Goal: Check status: Check status

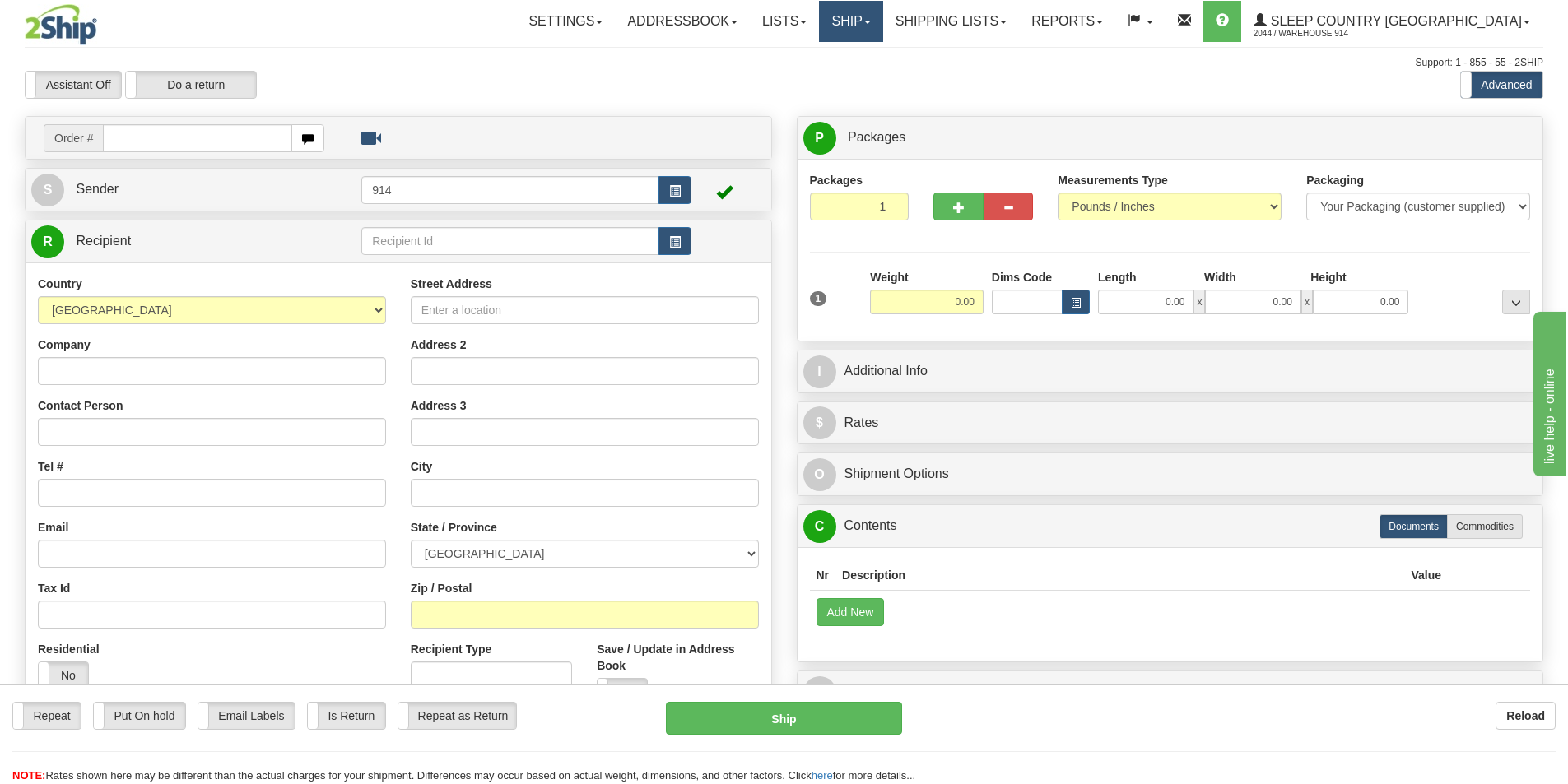
click at [882, 25] on link "Ship" at bounding box center [850, 21] width 63 height 41
click at [866, 76] on span "OnHold / Order Queue" at bounding box center [808, 79] width 116 height 13
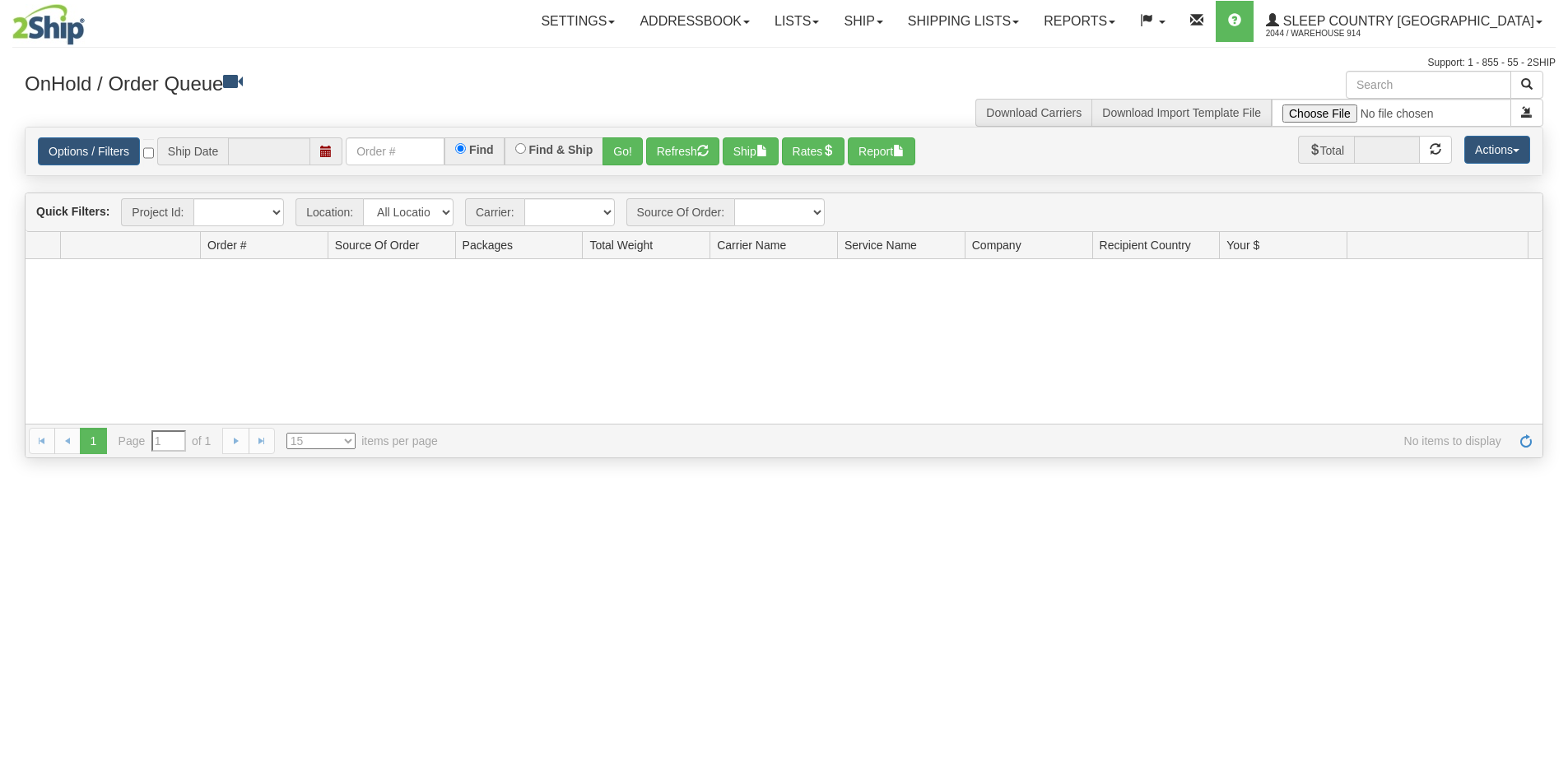
type input "[DATE]"
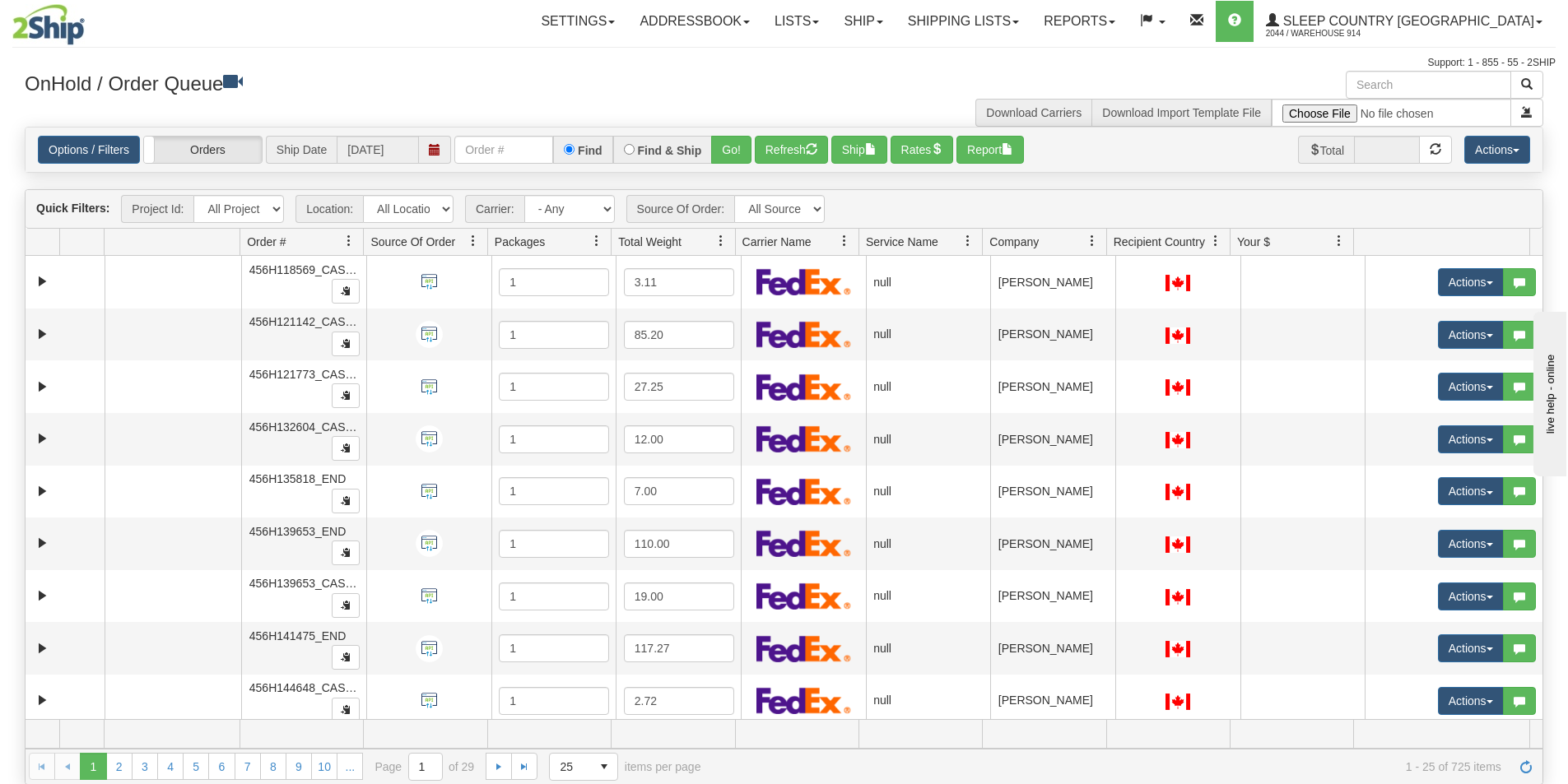
select select "7603"
click at [363, 195] on select "All Locations 914 9009 [GEOGRAPHIC_DATA] SLE BEDDN ZINUC" at bounding box center [408, 209] width 90 height 28
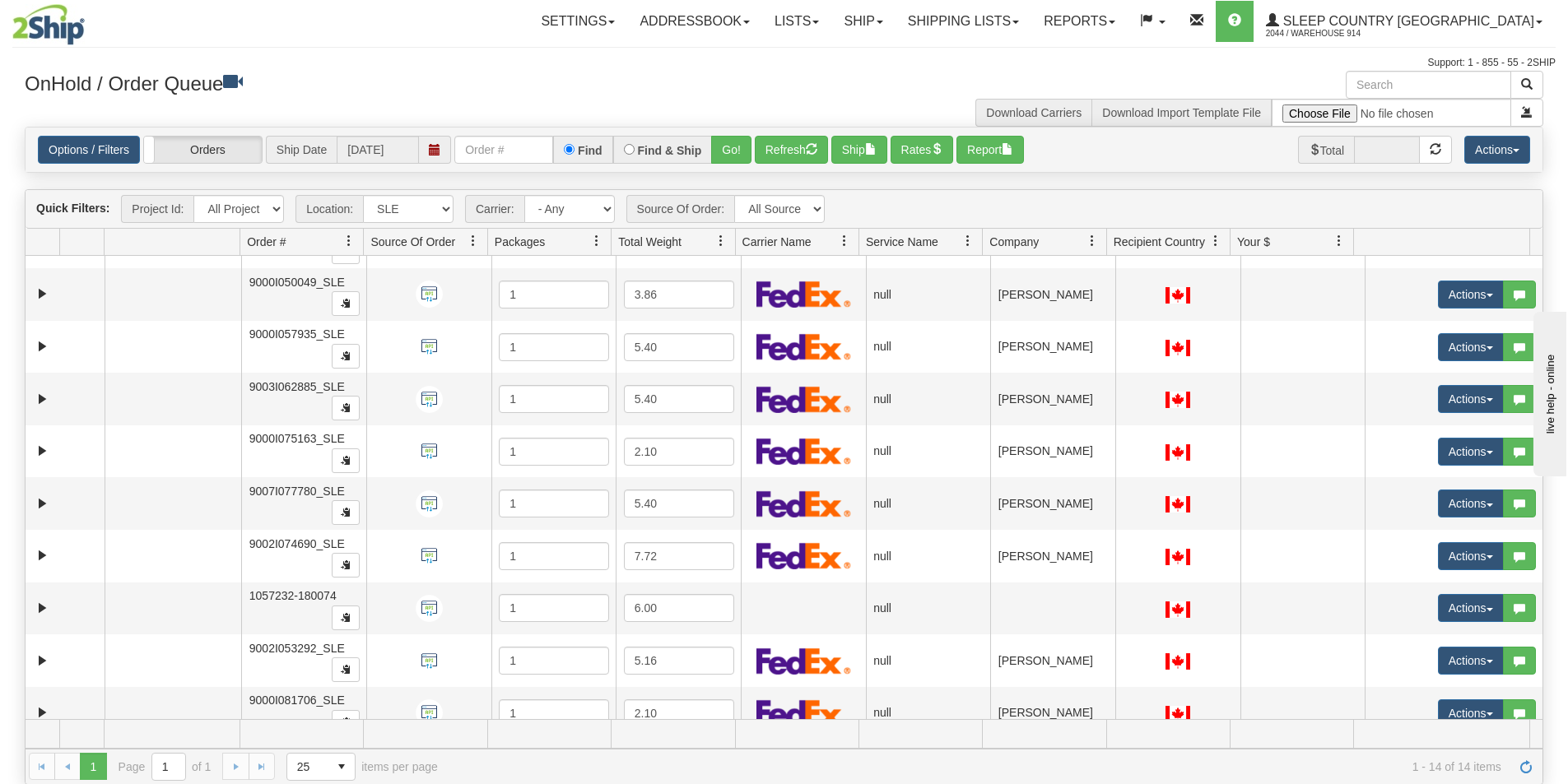
scroll to position [269, 0]
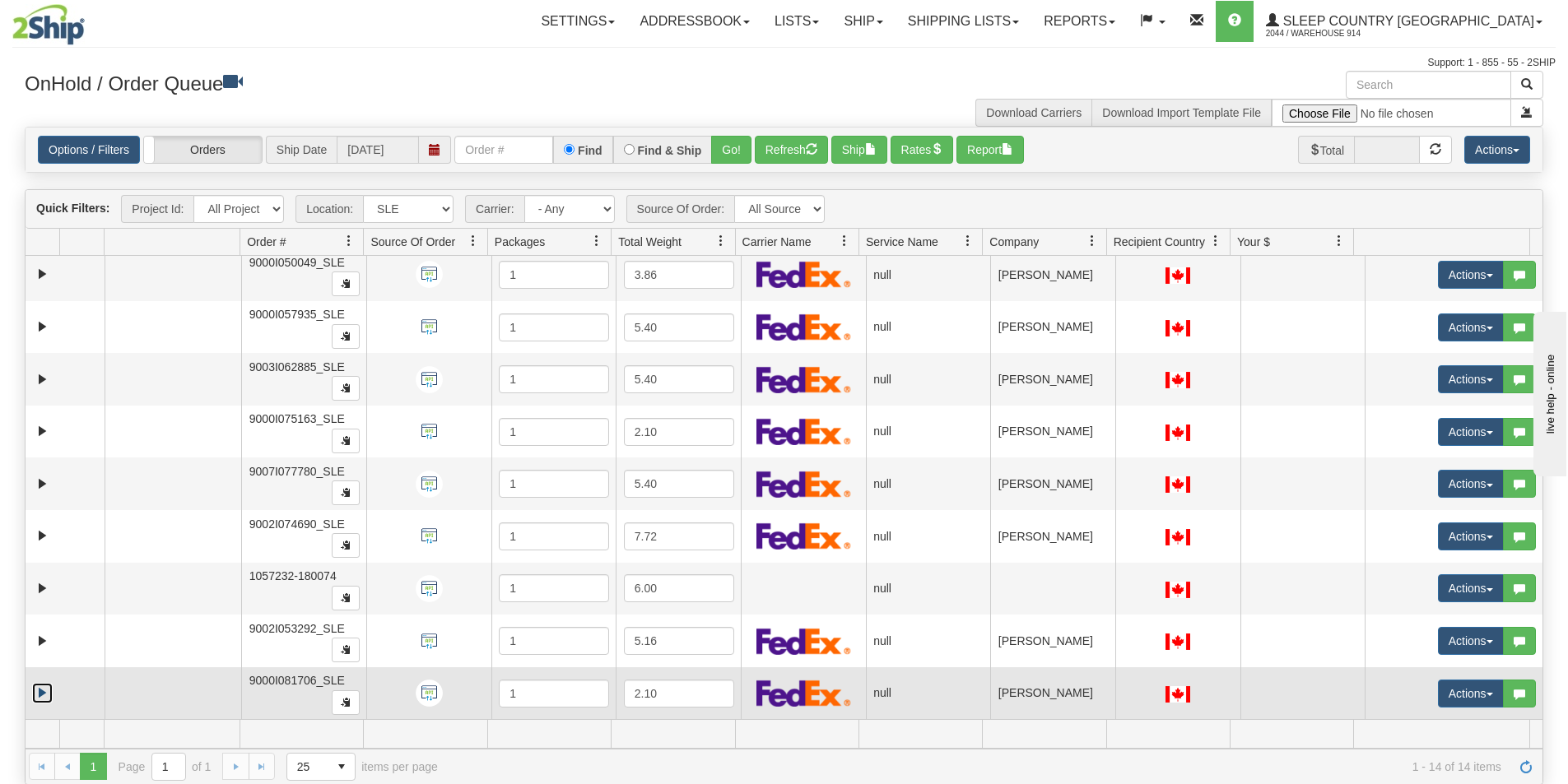
click at [33, 694] on link "Expand" at bounding box center [43, 693] width 20 height 20
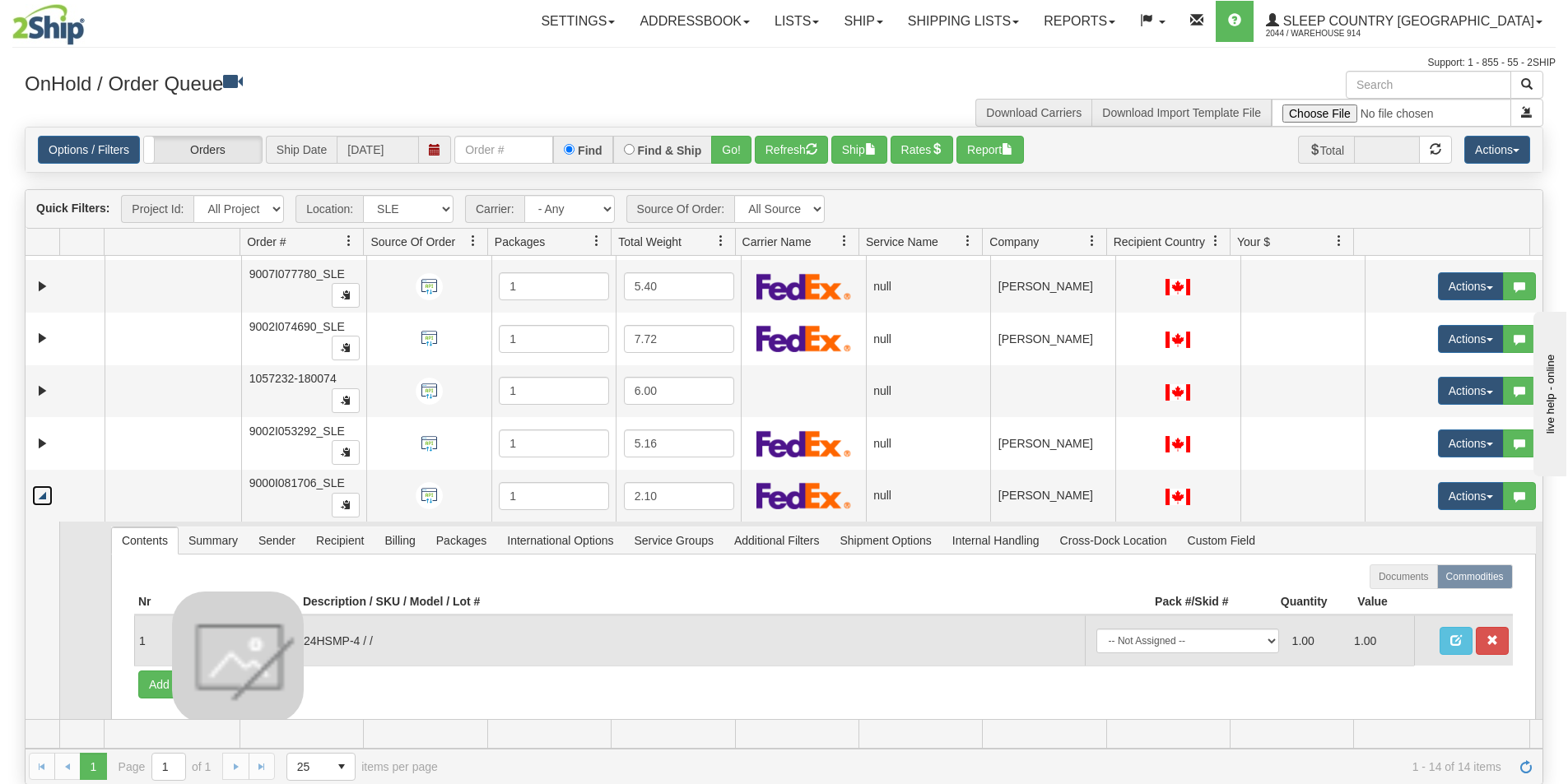
scroll to position [500, 0]
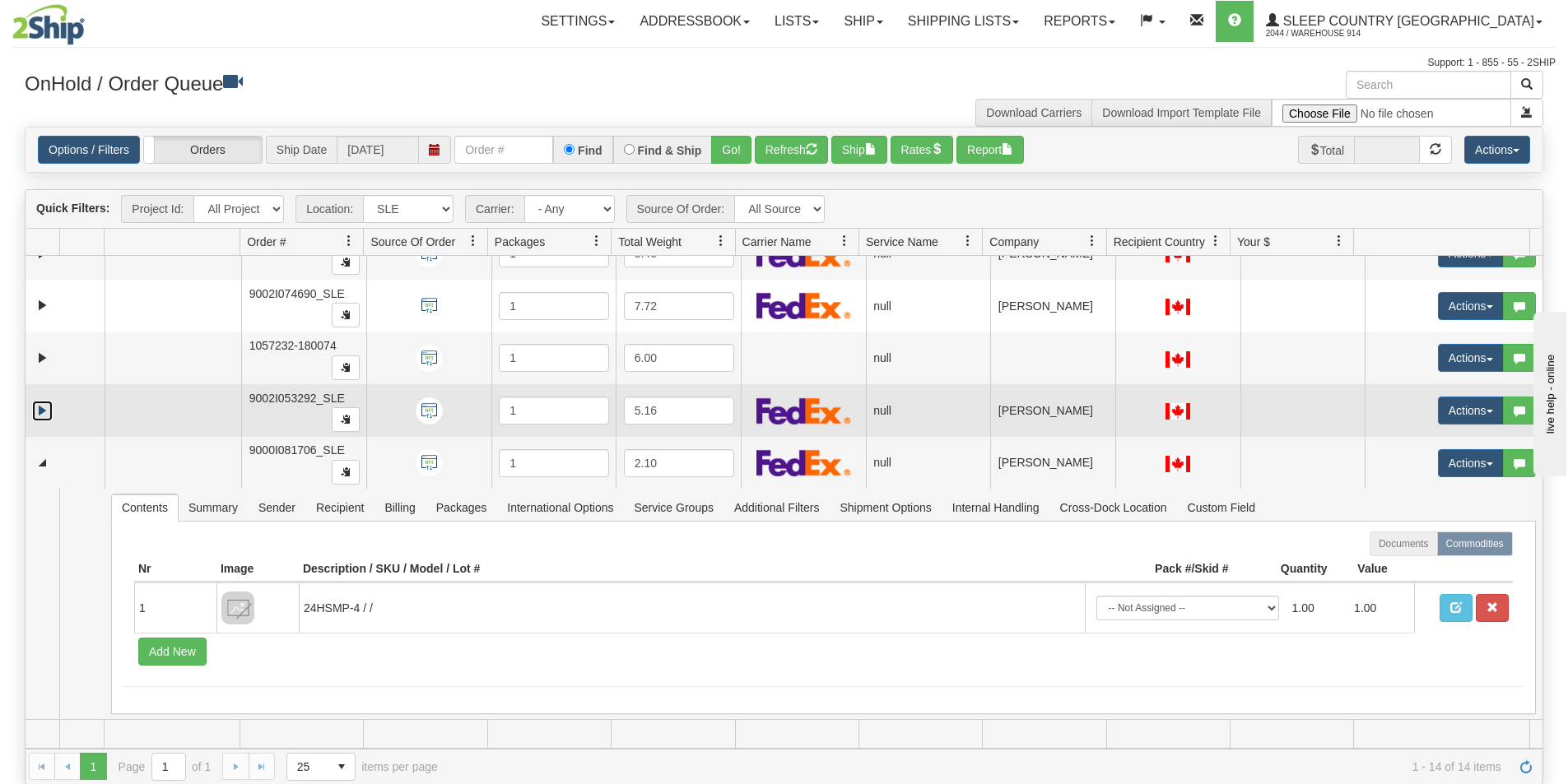
click at [41, 402] on link "Expand" at bounding box center [43, 411] width 20 height 20
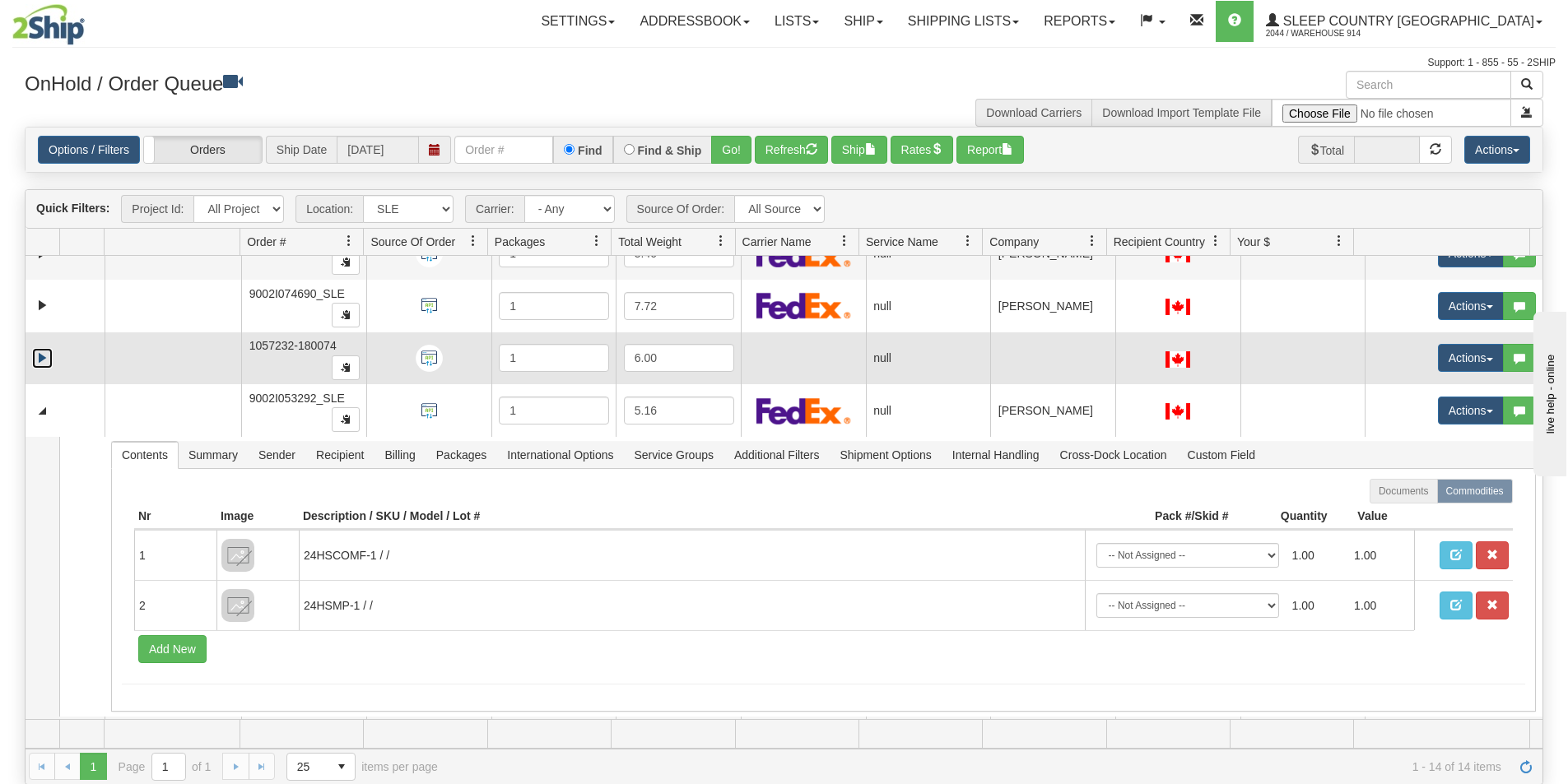
click at [40, 363] on link "Expand" at bounding box center [43, 359] width 20 height 20
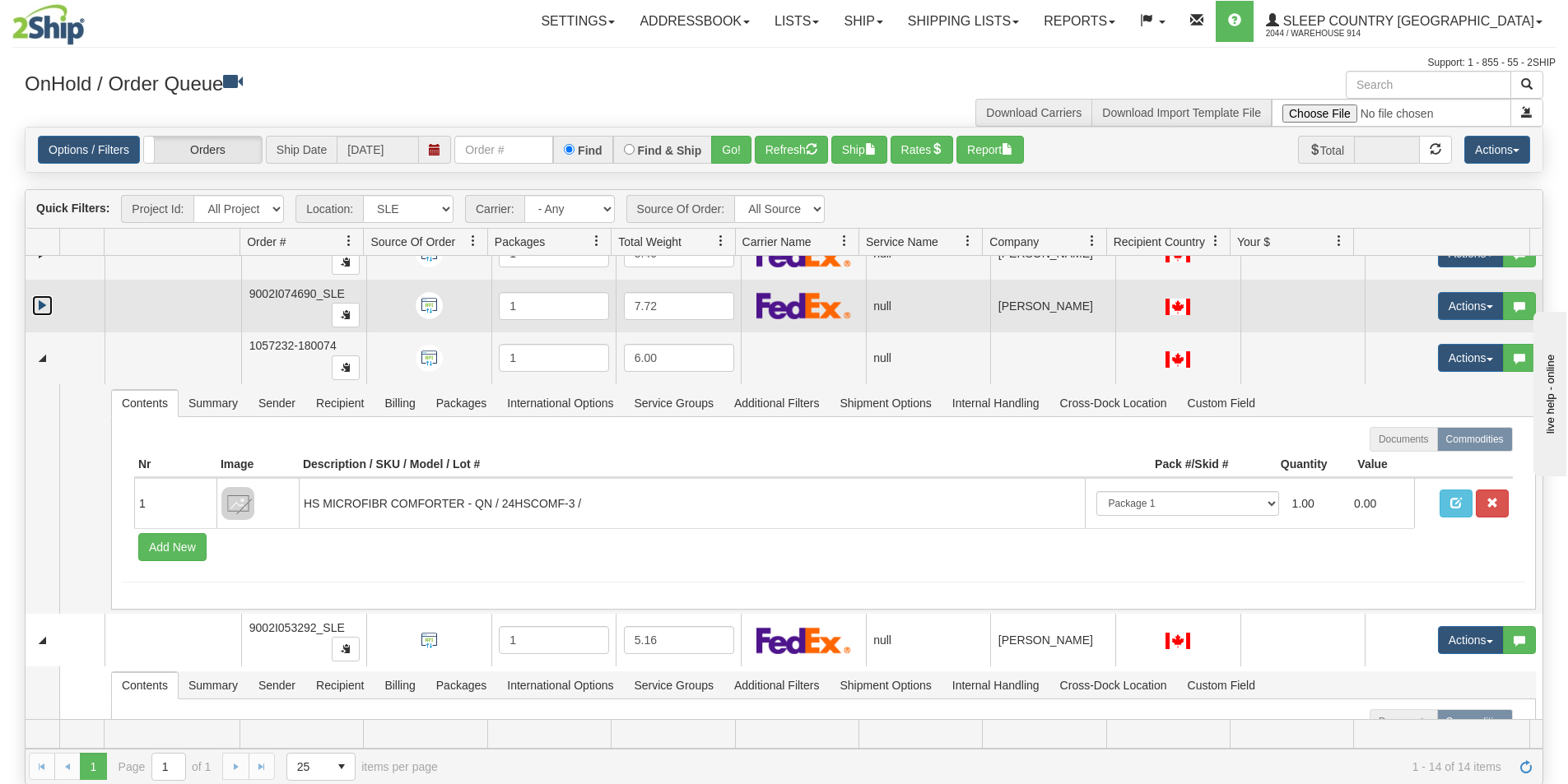
click at [45, 305] on link "Expand" at bounding box center [43, 306] width 20 height 20
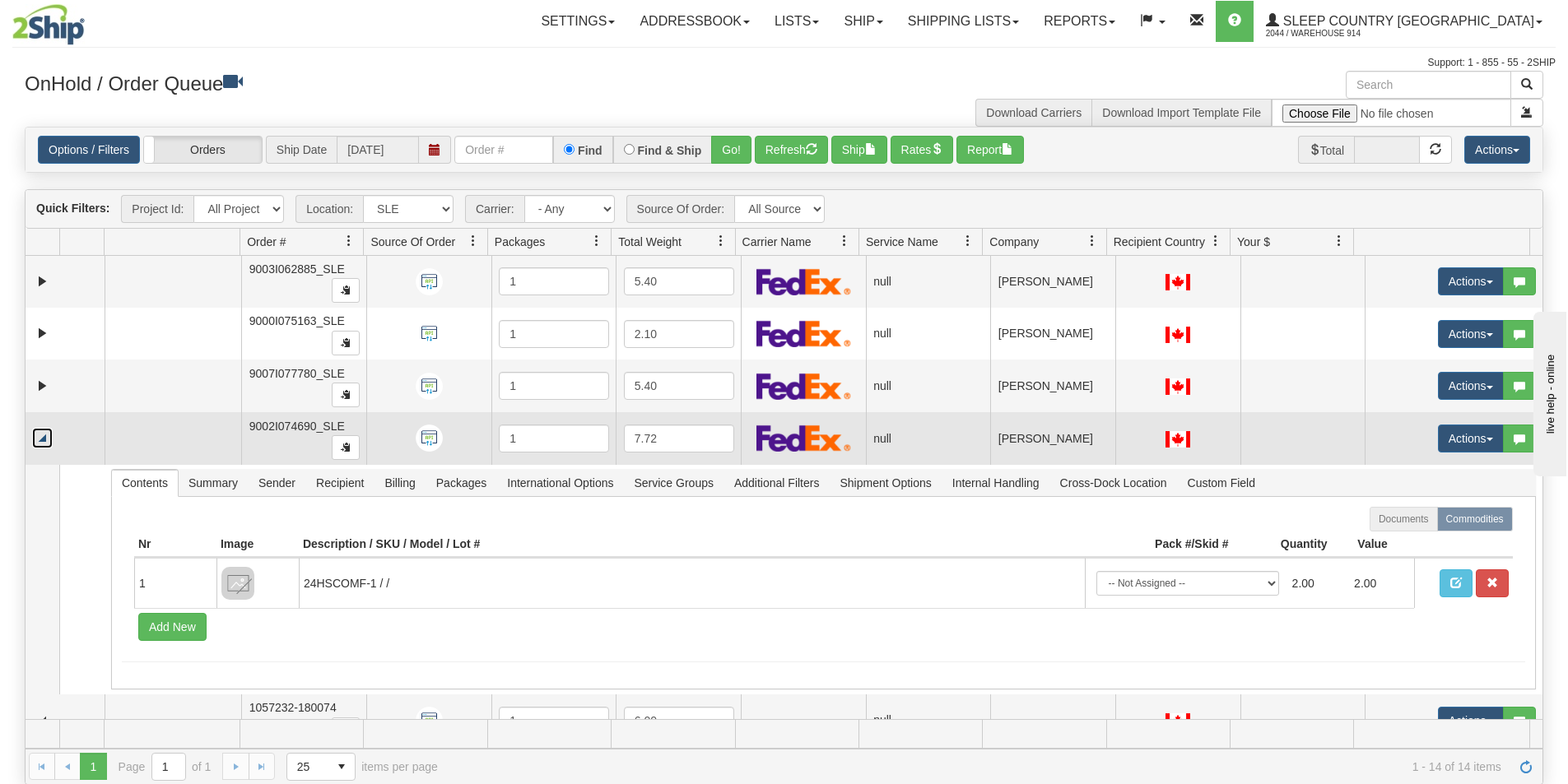
scroll to position [334, 0]
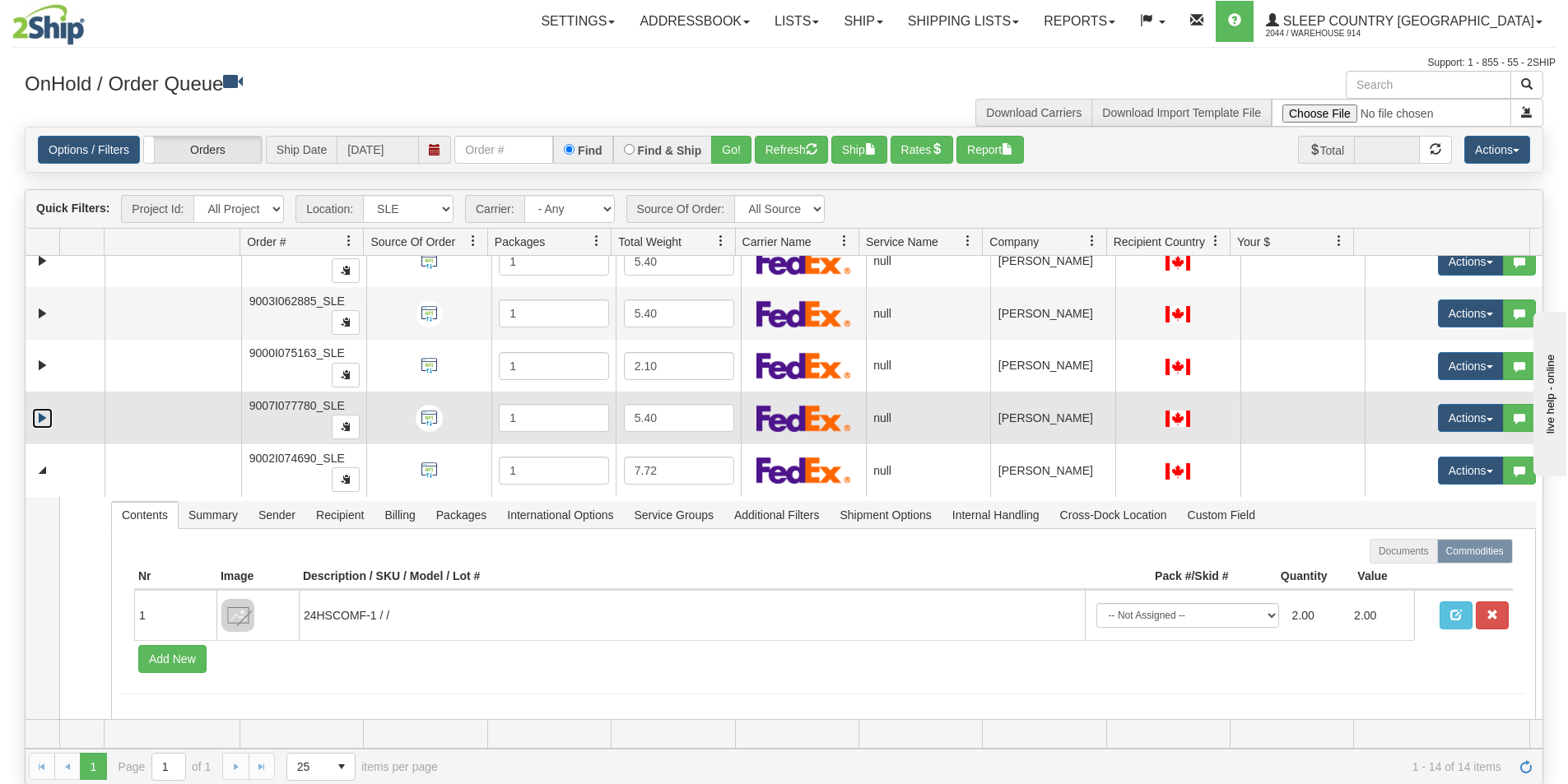
click at [44, 417] on link "Expand" at bounding box center [43, 418] width 20 height 20
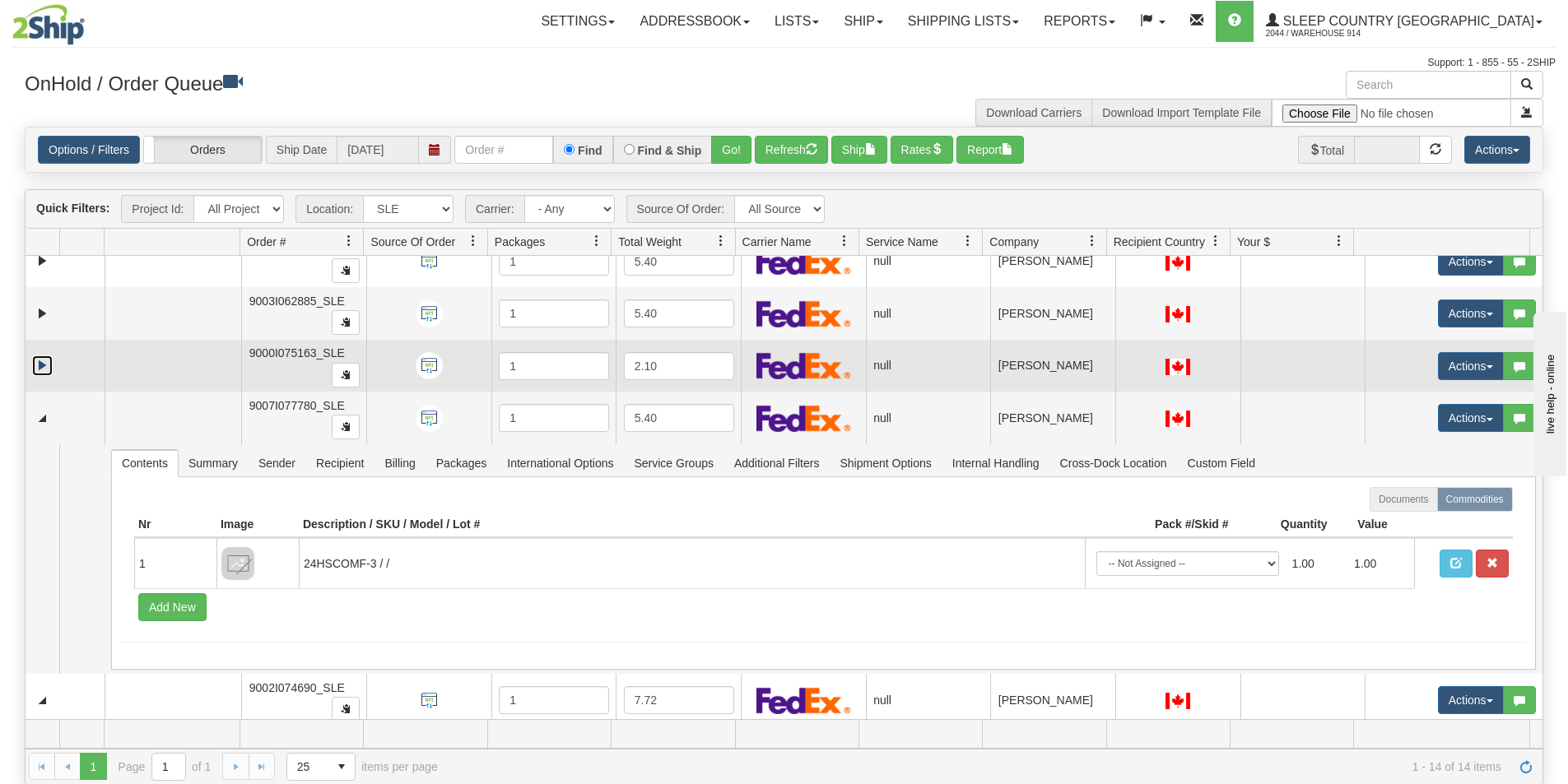
click at [45, 370] on link "Expand" at bounding box center [43, 366] width 20 height 20
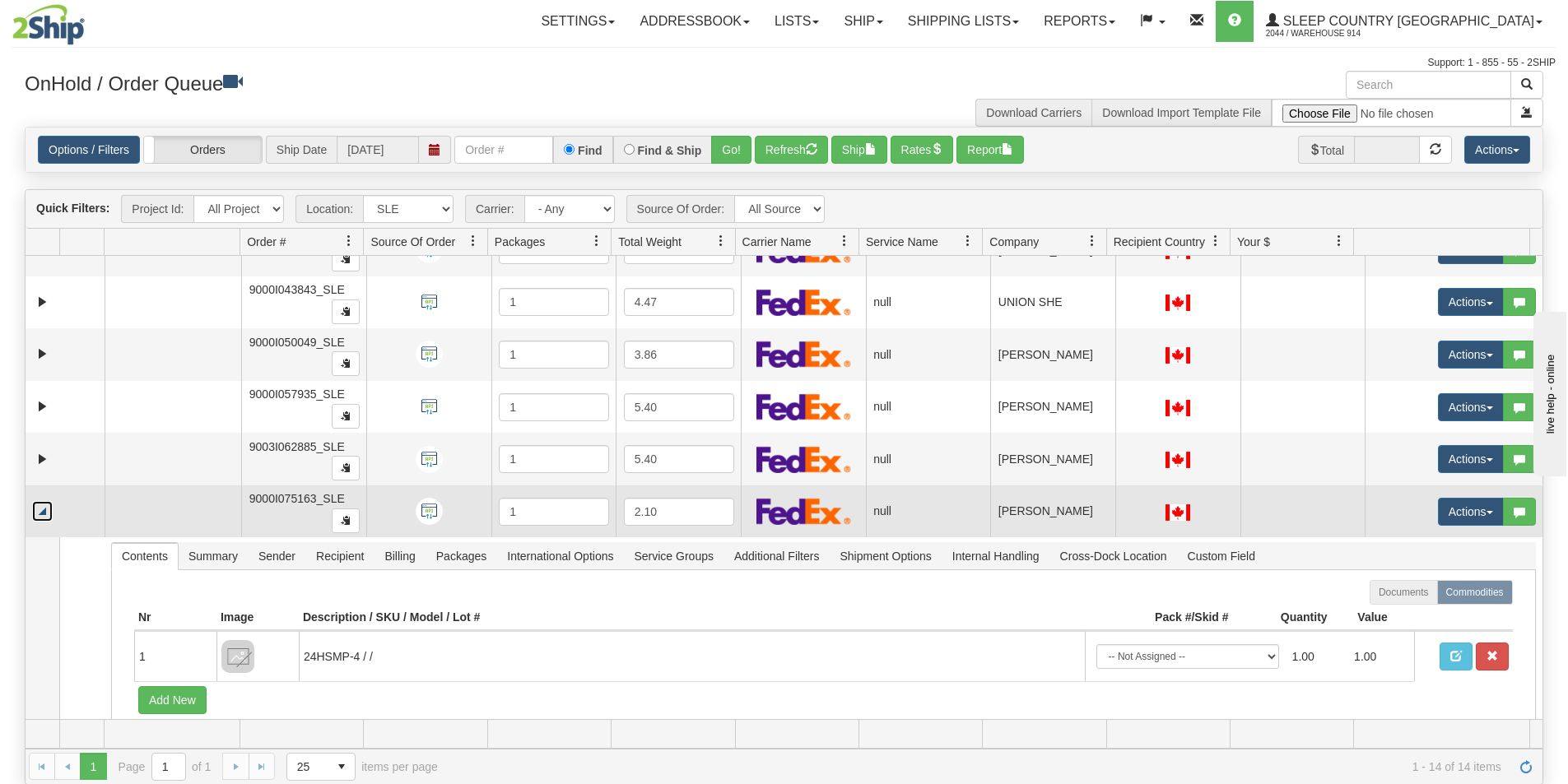
scroll to position [170, 0]
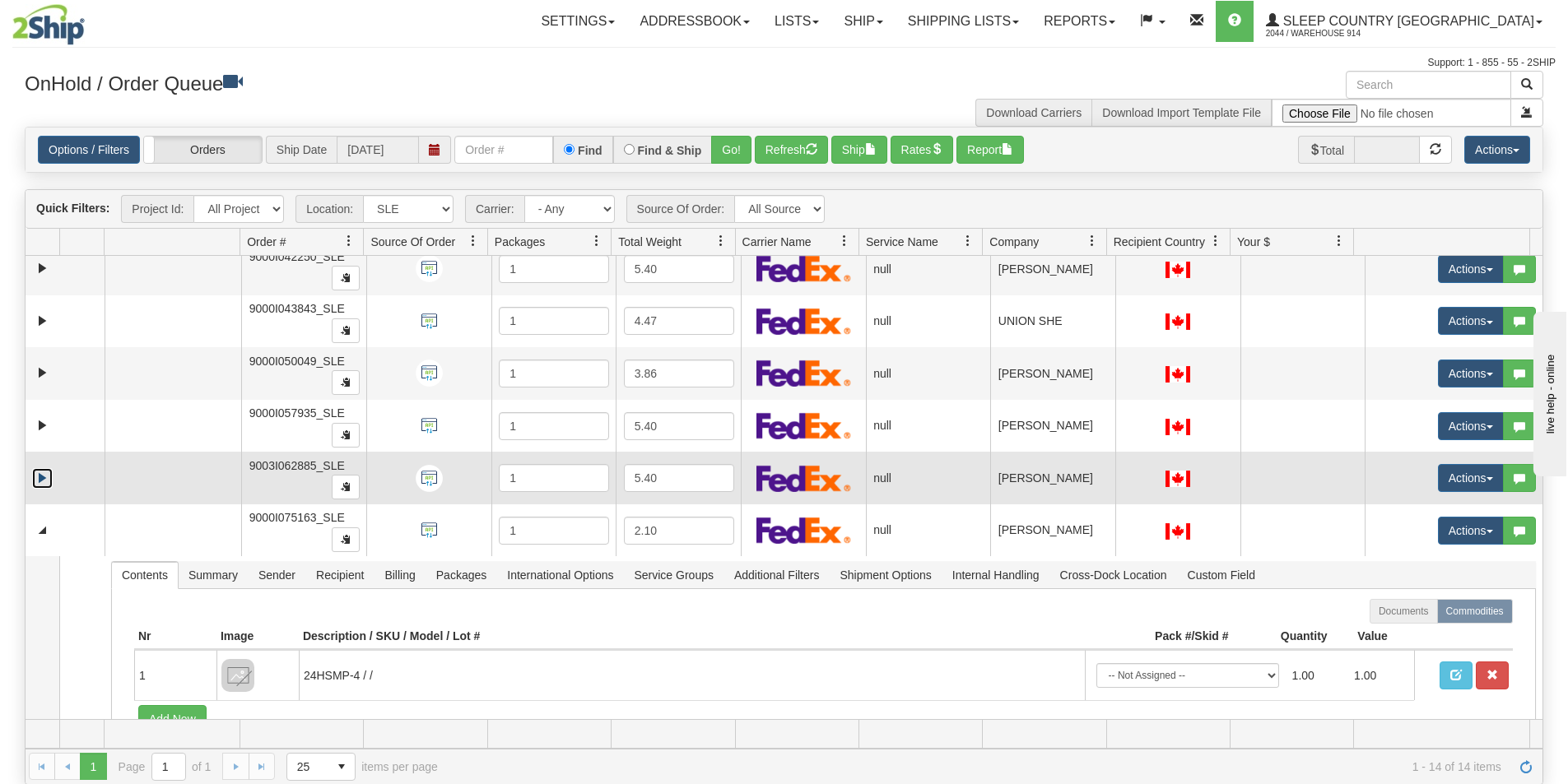
click at [41, 471] on link "Expand" at bounding box center [43, 478] width 20 height 20
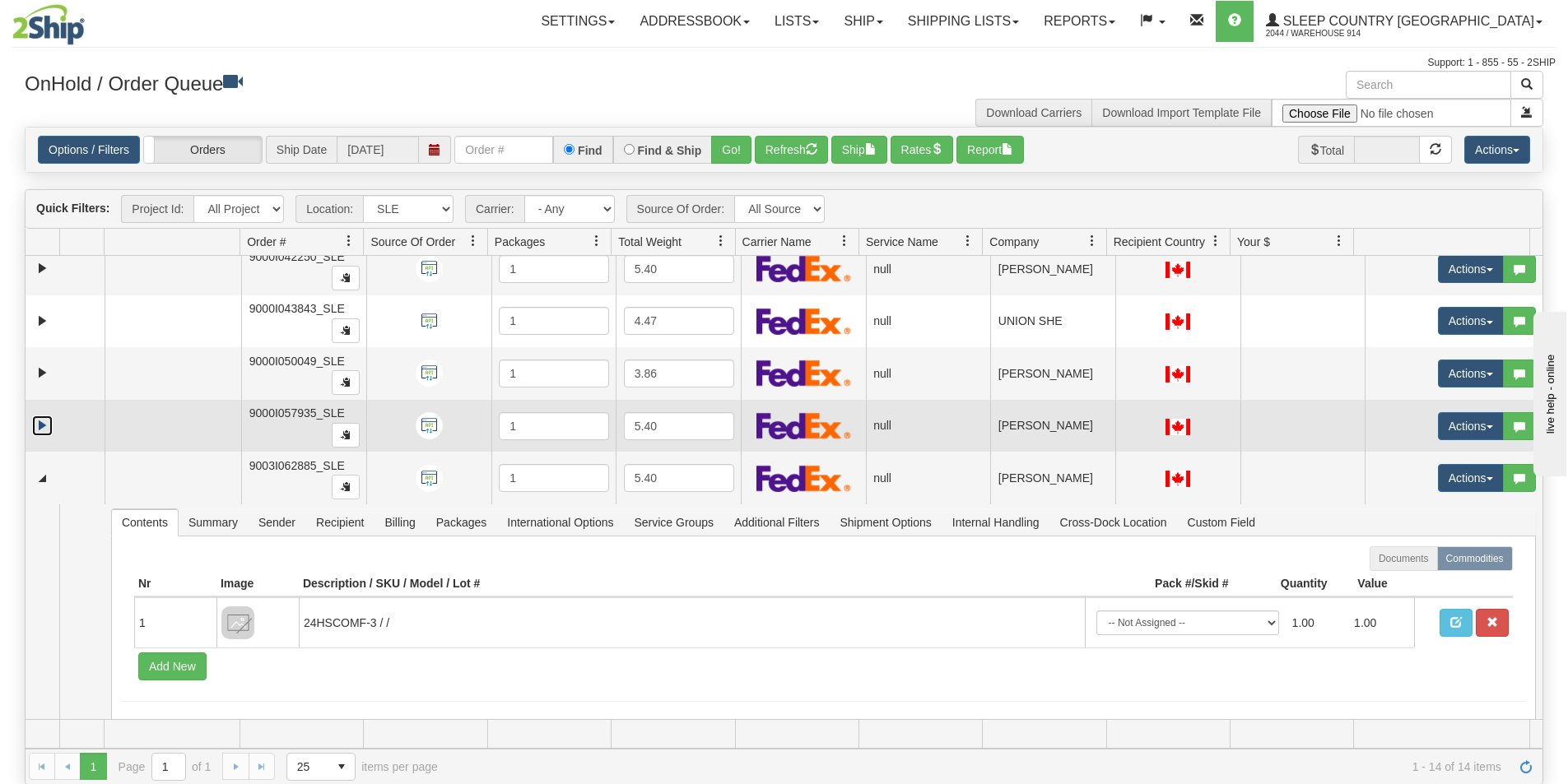
click at [45, 427] on link "Expand" at bounding box center [43, 425] width 20 height 20
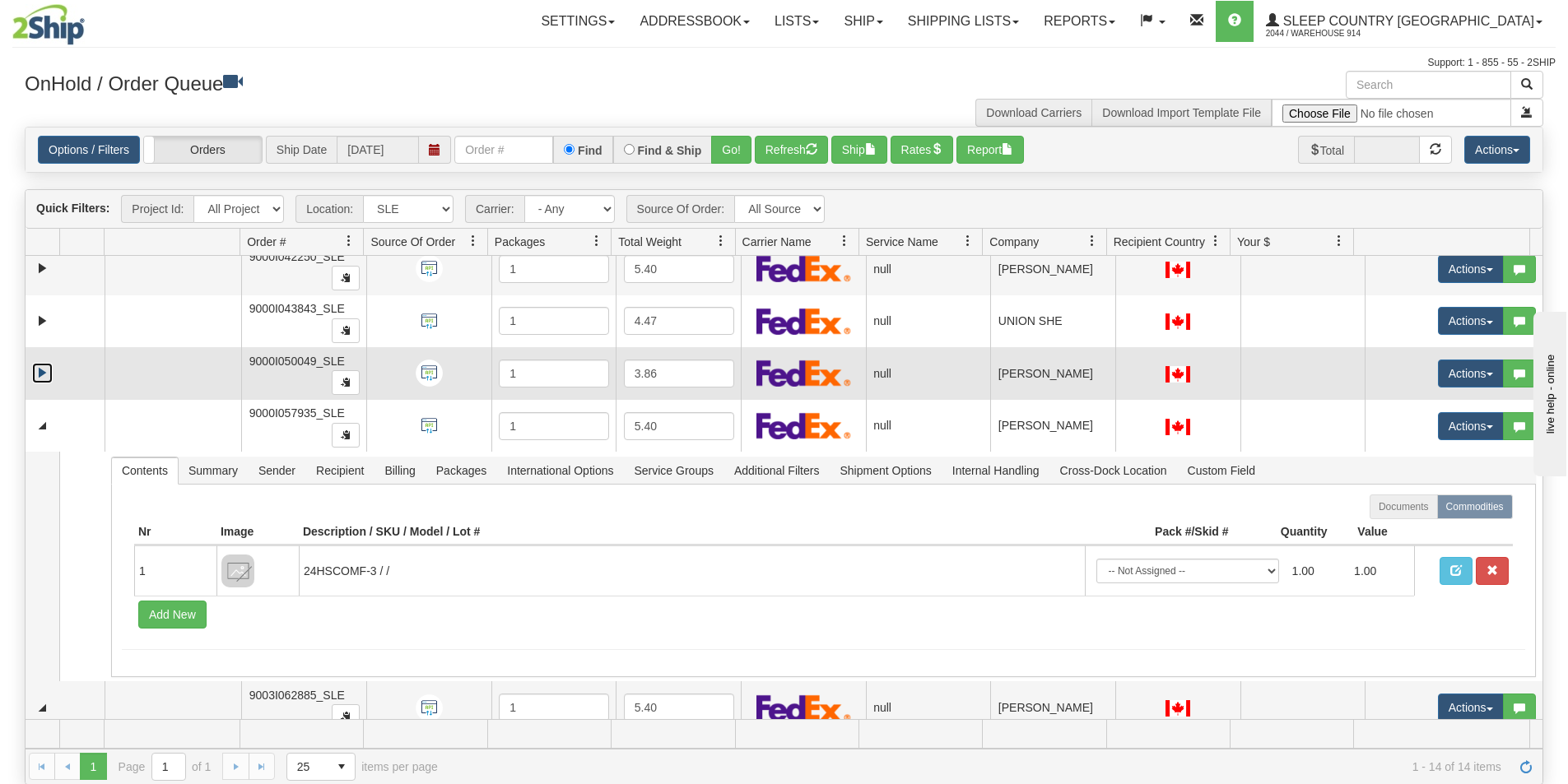
click at [42, 377] on link "Expand" at bounding box center [43, 373] width 20 height 20
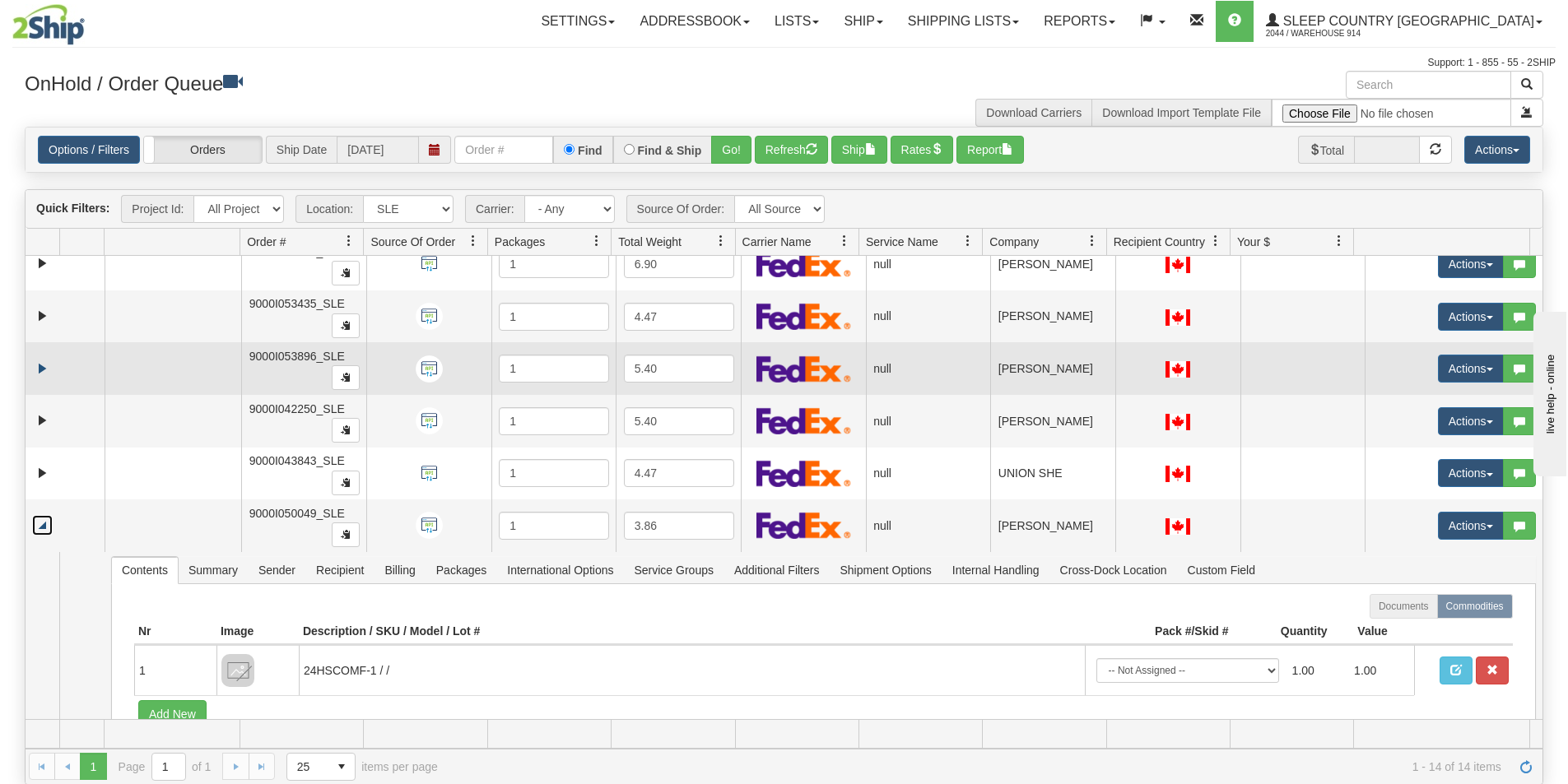
scroll to position [6, 0]
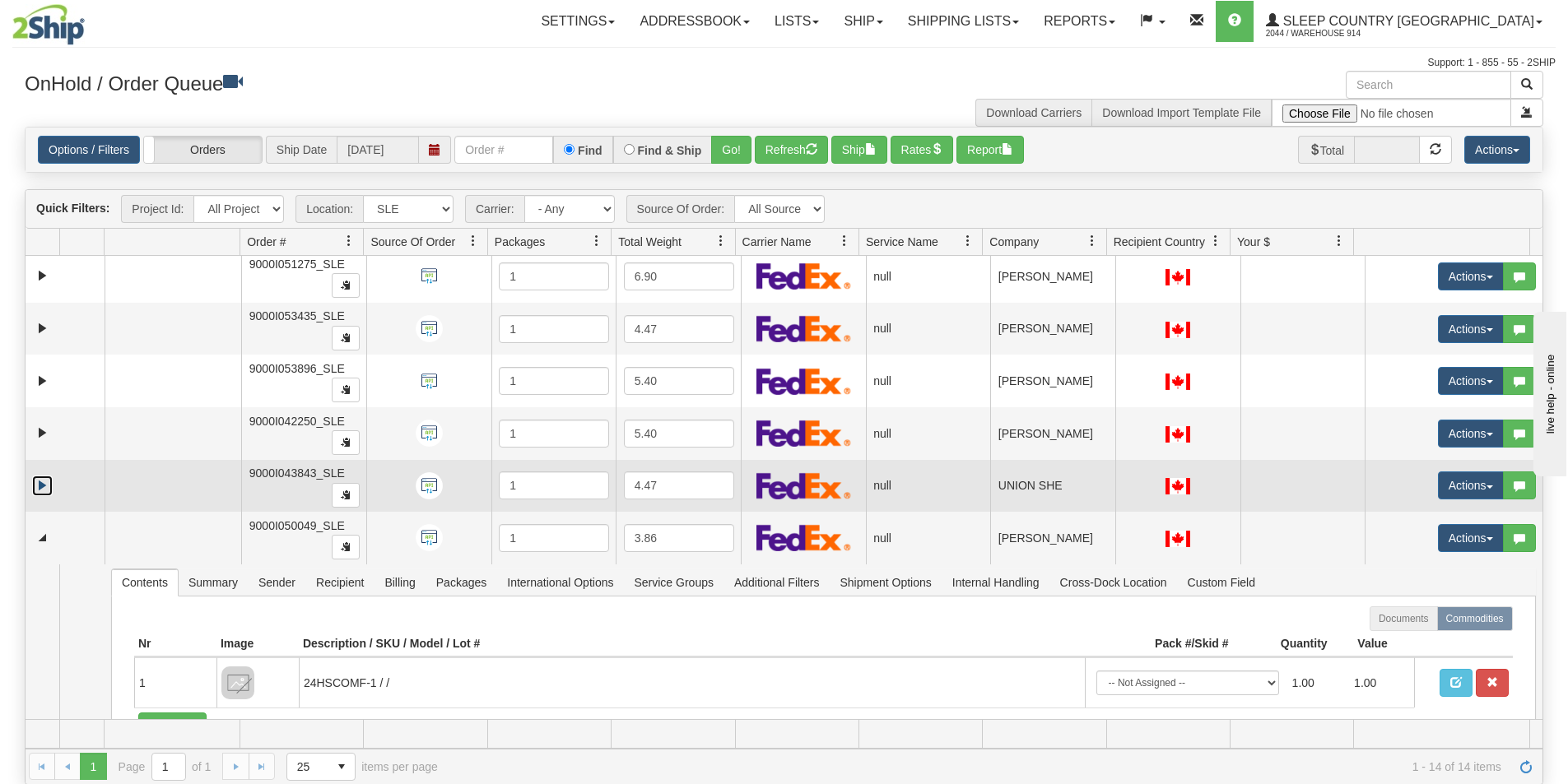
click at [42, 486] on link "Expand" at bounding box center [43, 486] width 20 height 20
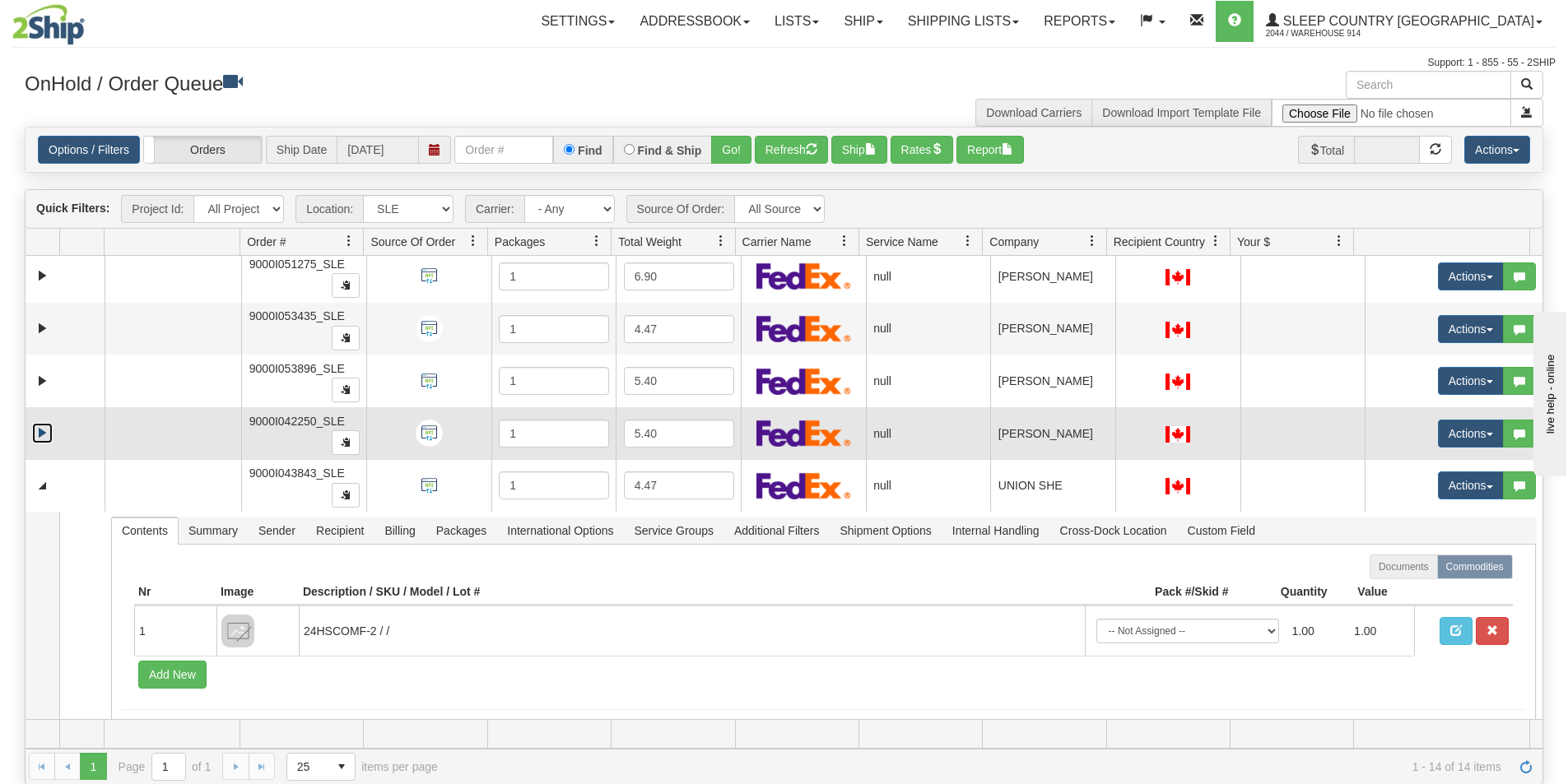
click at [42, 434] on link "Expand" at bounding box center [43, 433] width 20 height 20
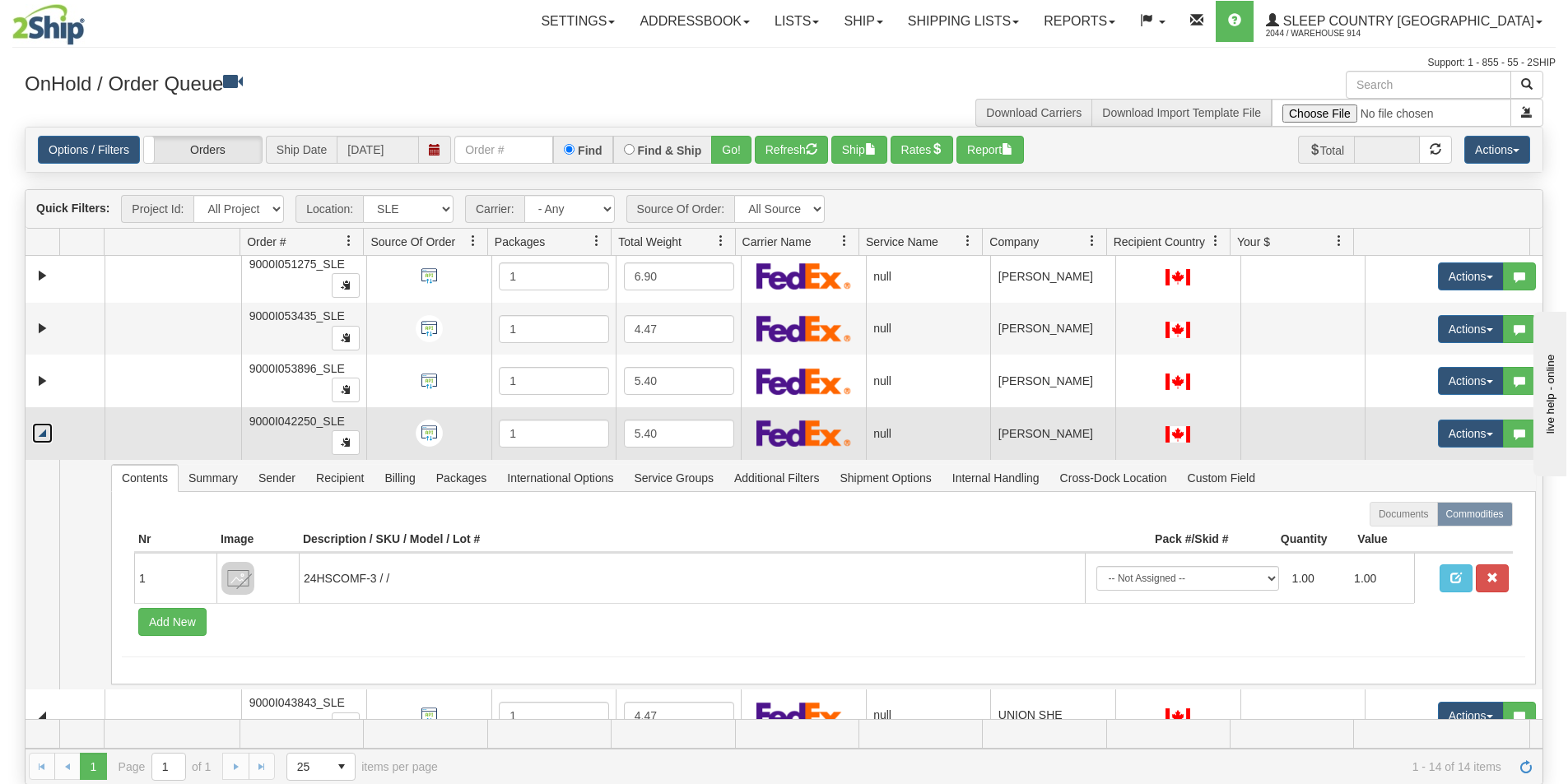
scroll to position [0, 0]
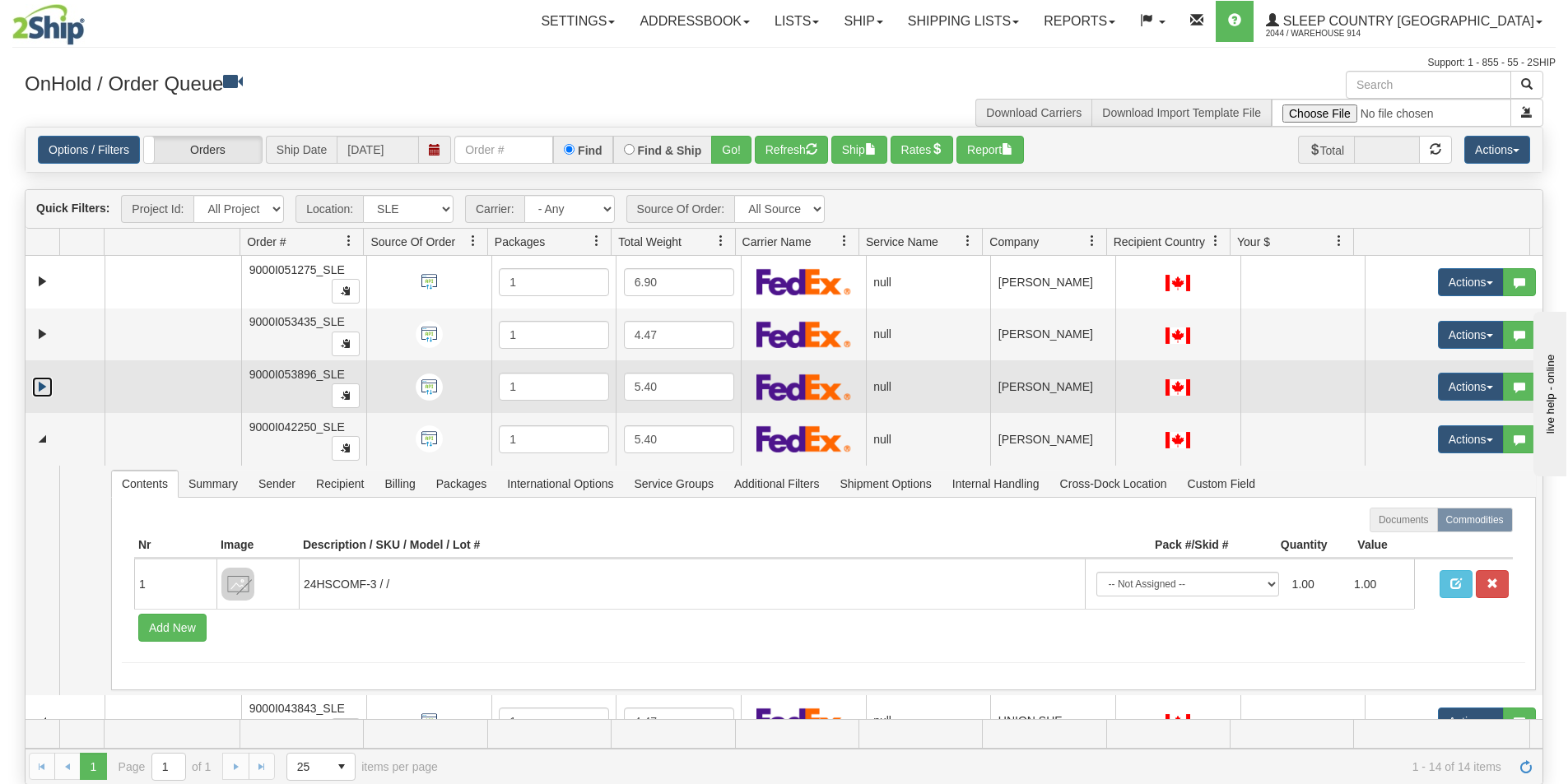
click at [46, 394] on link "Expand" at bounding box center [43, 387] width 20 height 20
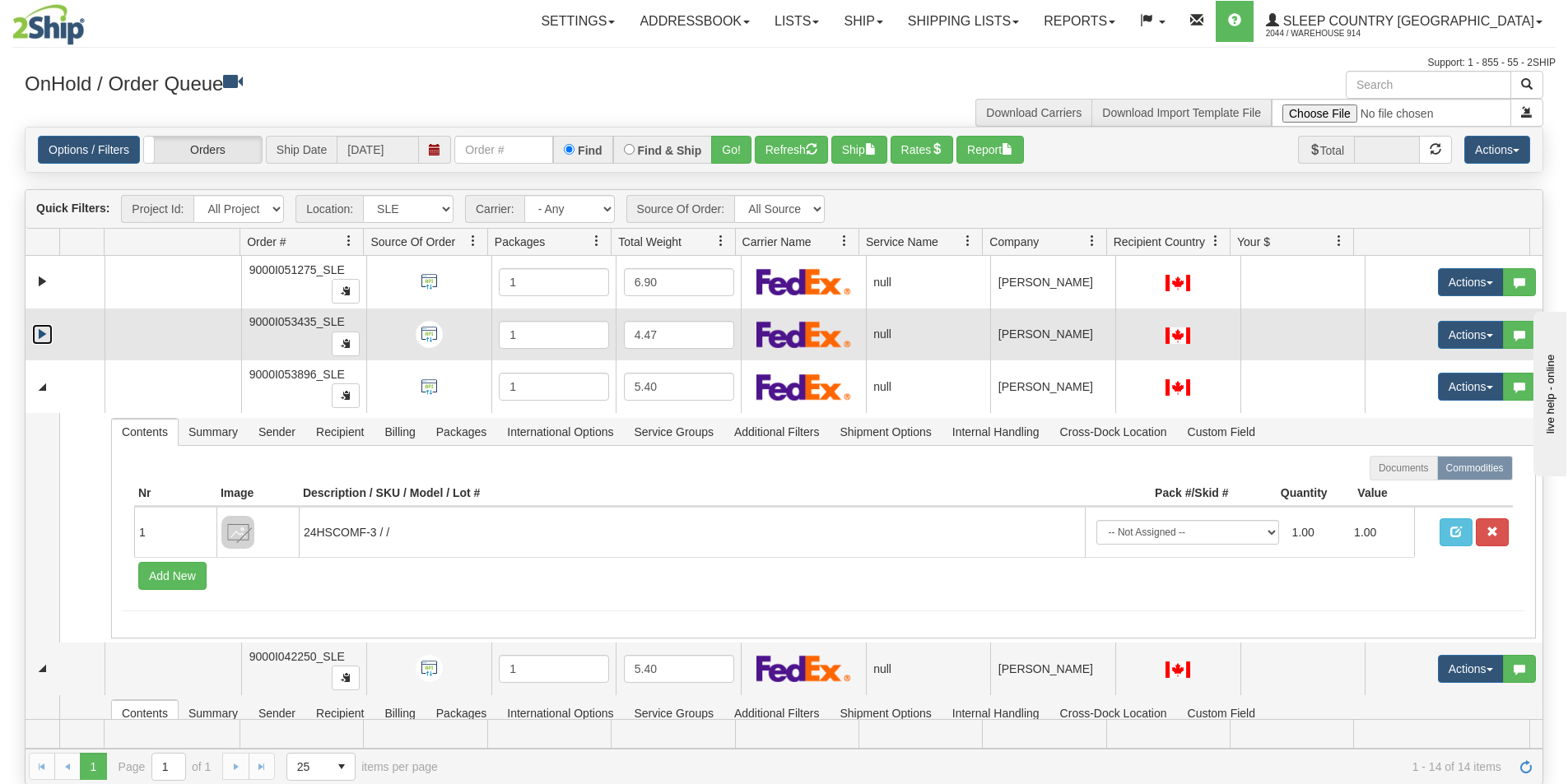
click at [42, 334] on link "Expand" at bounding box center [43, 334] width 20 height 20
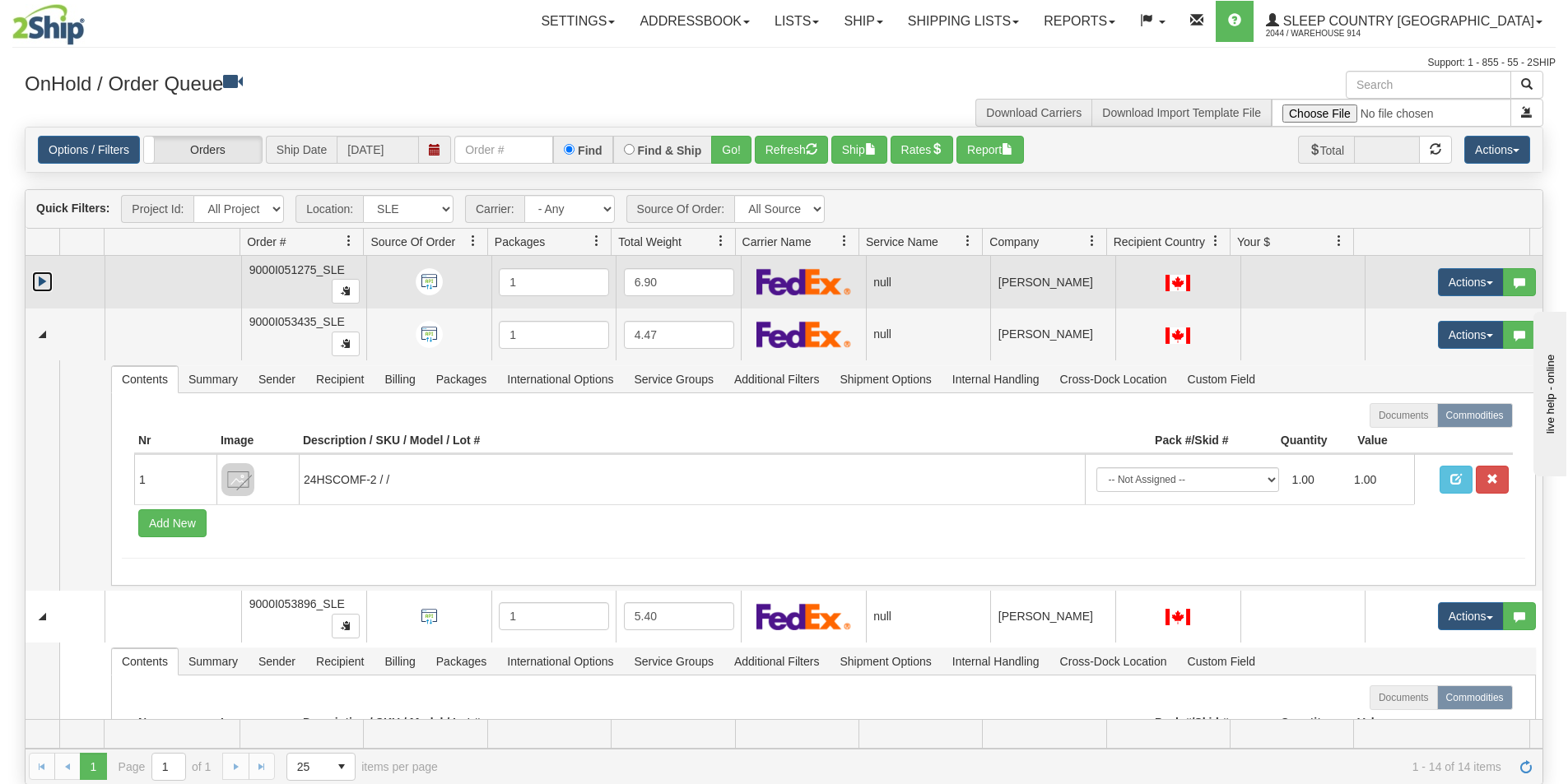
click at [46, 291] on link "Expand" at bounding box center [43, 281] width 20 height 20
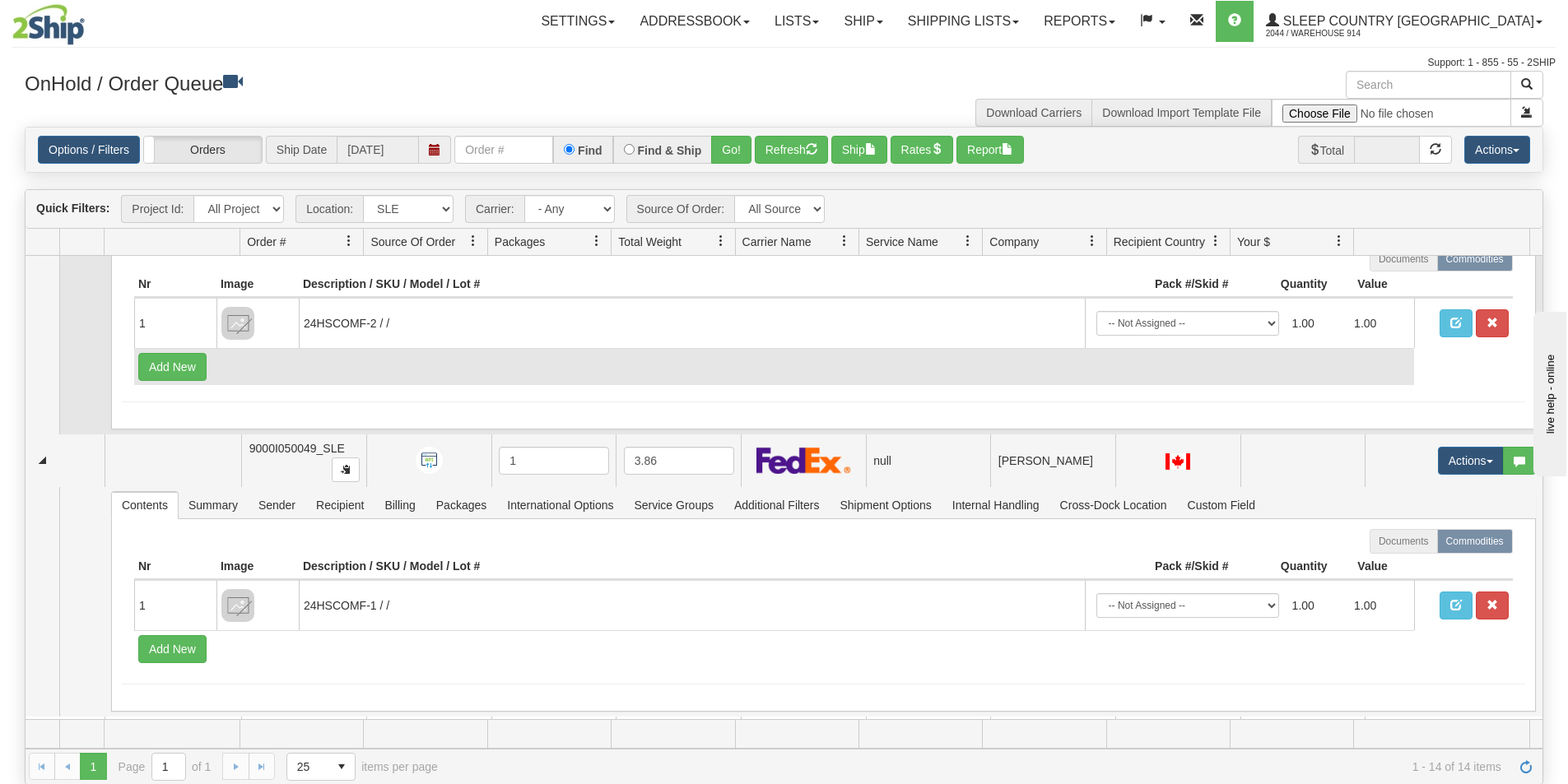
scroll to position [953, 0]
